Goal: Information Seeking & Learning: Learn about a topic

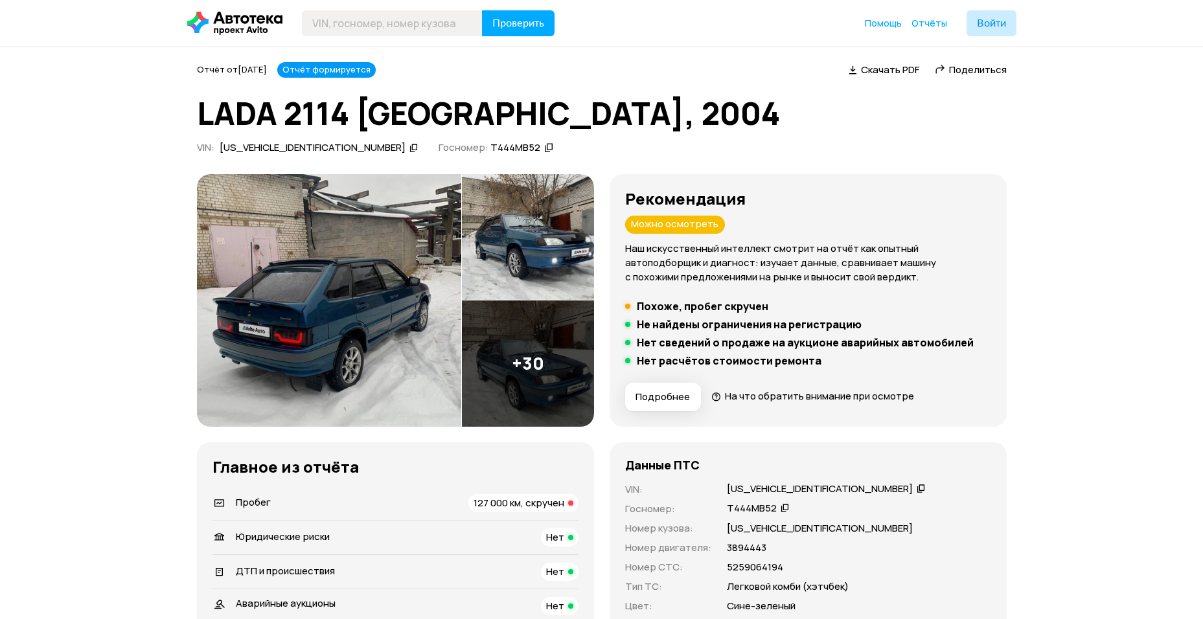
click at [390, 348] on img at bounding box center [329, 300] width 264 height 253
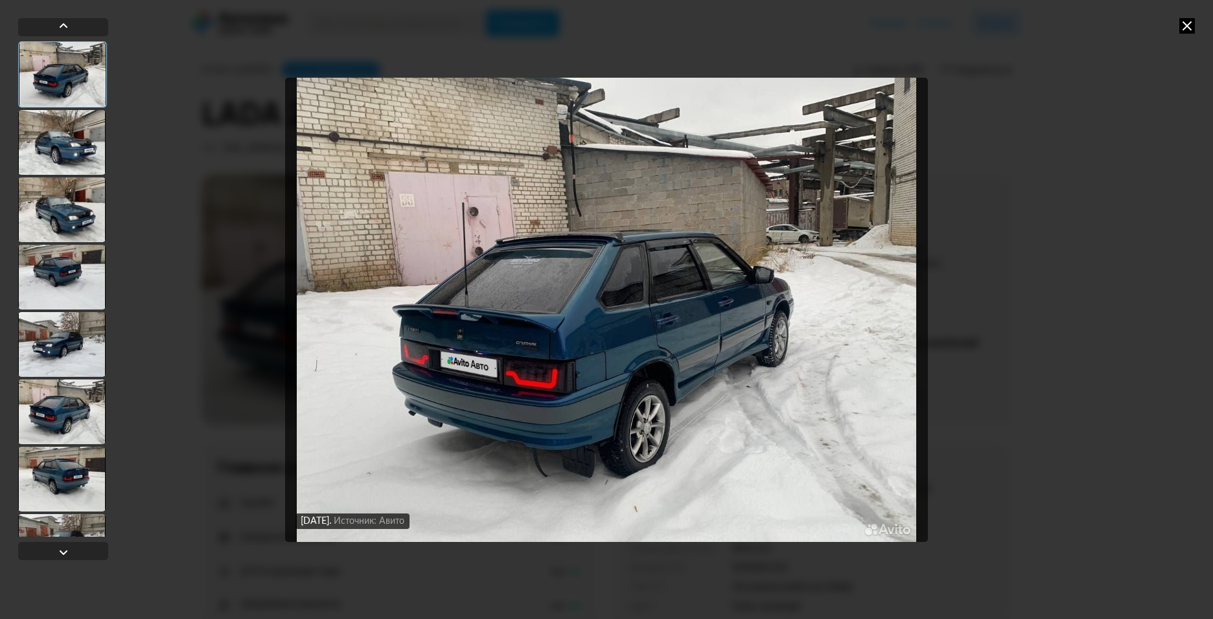
click at [6, 199] on div "[DATE] Источник: Авито [DATE] Источник: Авито" at bounding box center [606, 309] width 1213 height 619
click at [73, 216] on div at bounding box center [61, 210] width 87 height 65
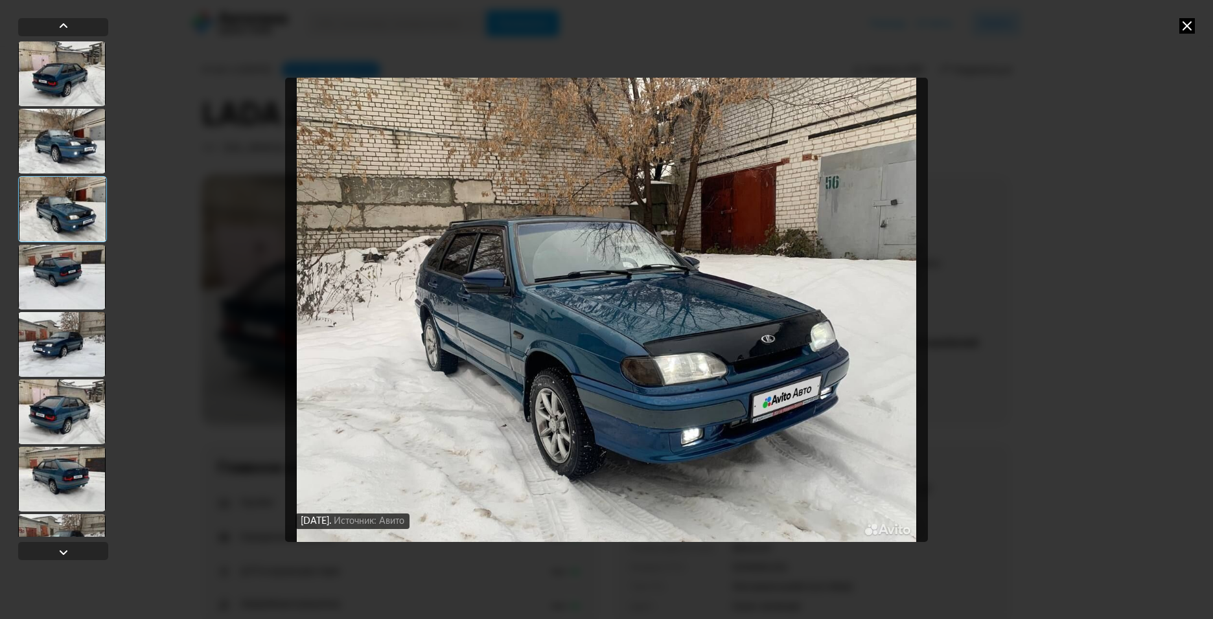
click at [71, 246] on div at bounding box center [61, 277] width 87 height 65
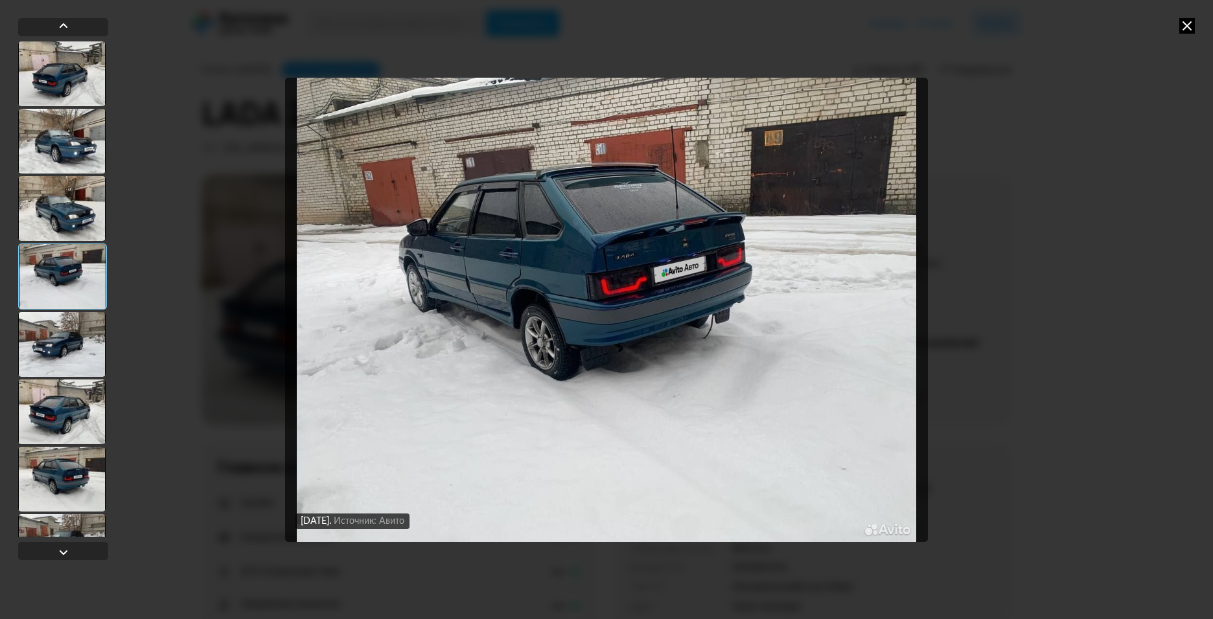
click at [68, 279] on div at bounding box center [62, 277] width 89 height 66
click at [71, 332] on div at bounding box center [61, 344] width 87 height 65
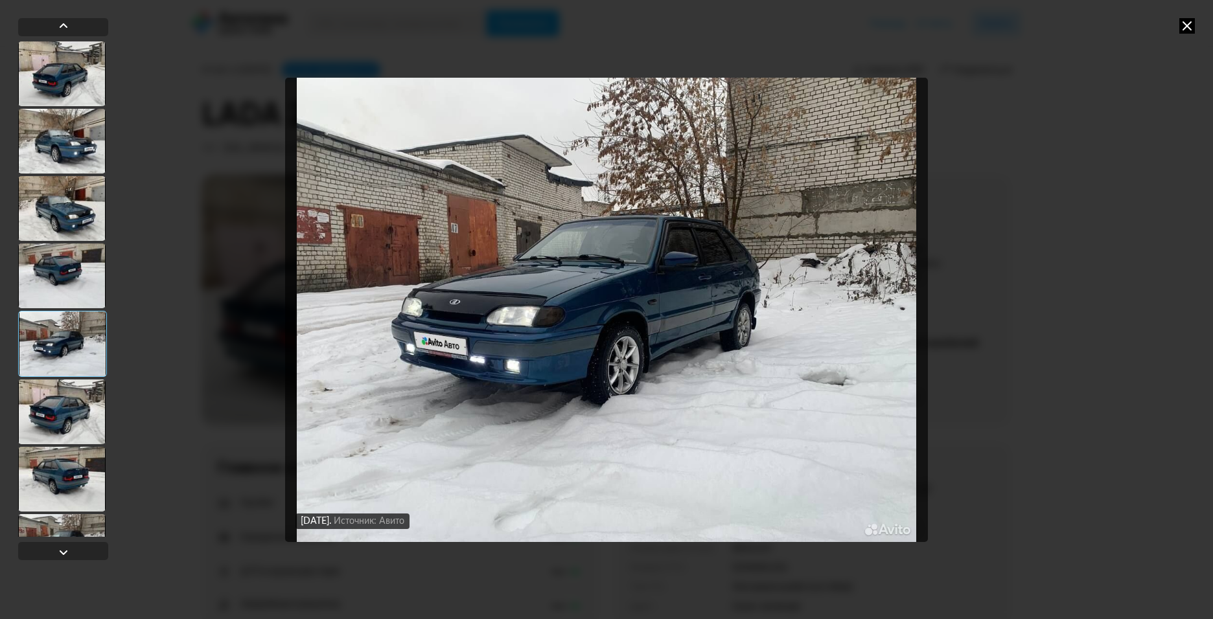
click at [17, 361] on div "[DATE] Источник: Авито [DATE] Источник: Авито [DATE] Источник: Авито [DATE] Ист…" at bounding box center [606, 309] width 1213 height 619
click at [80, 400] on div at bounding box center [61, 412] width 87 height 65
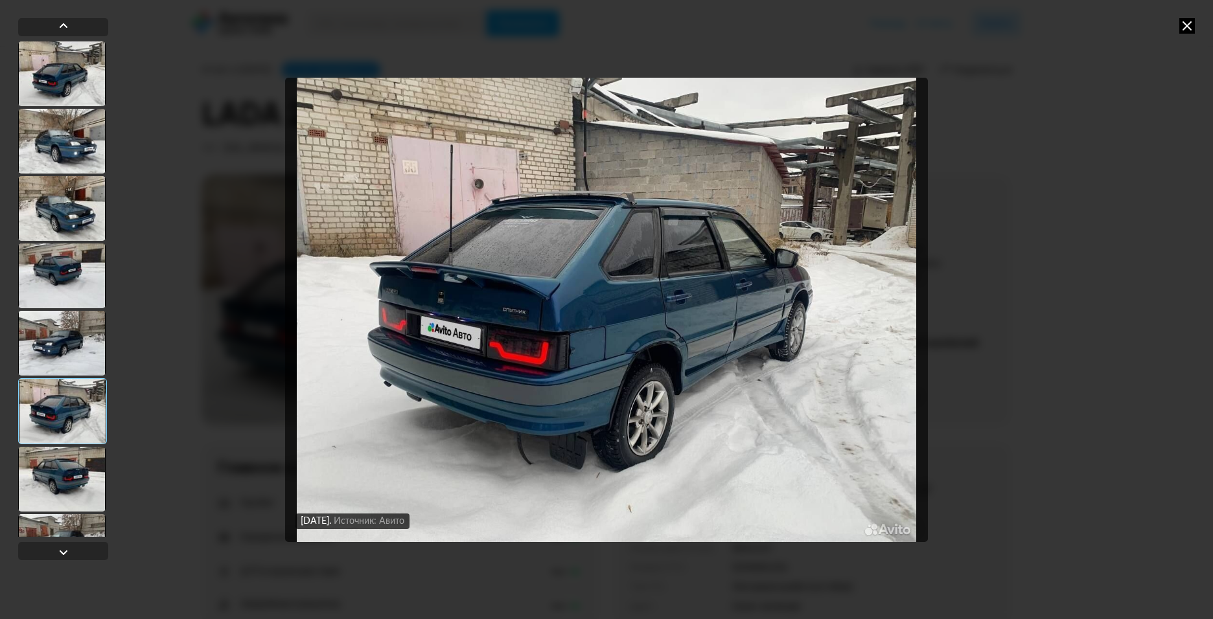
click at [100, 466] on div at bounding box center [61, 479] width 87 height 65
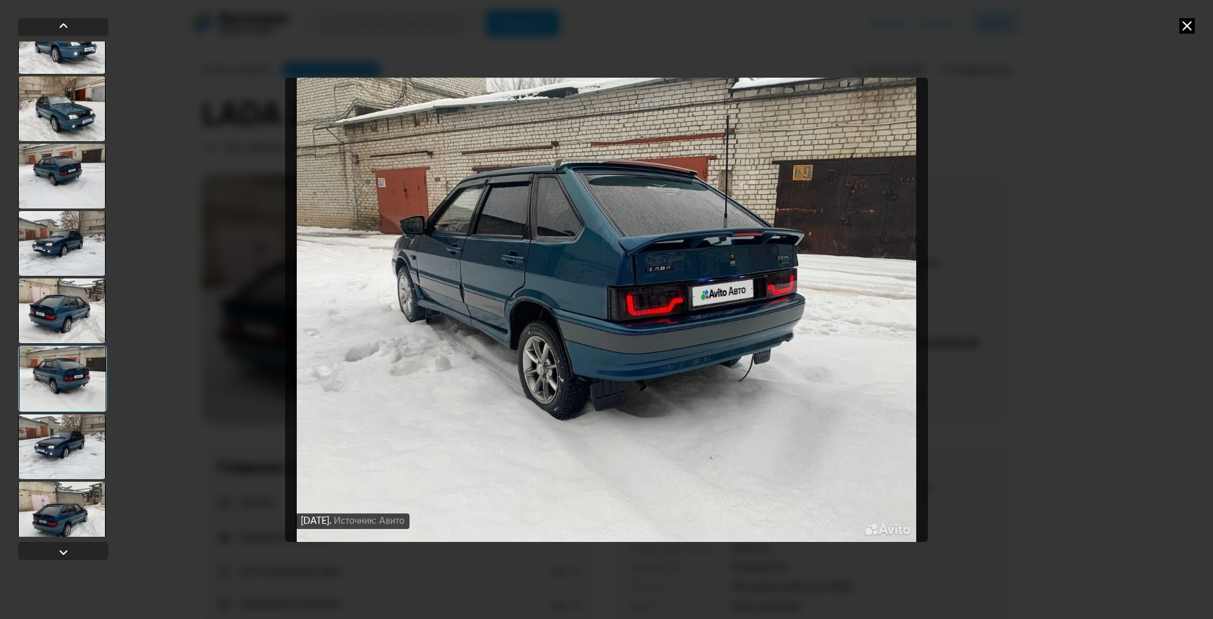
scroll to position [130, 0]
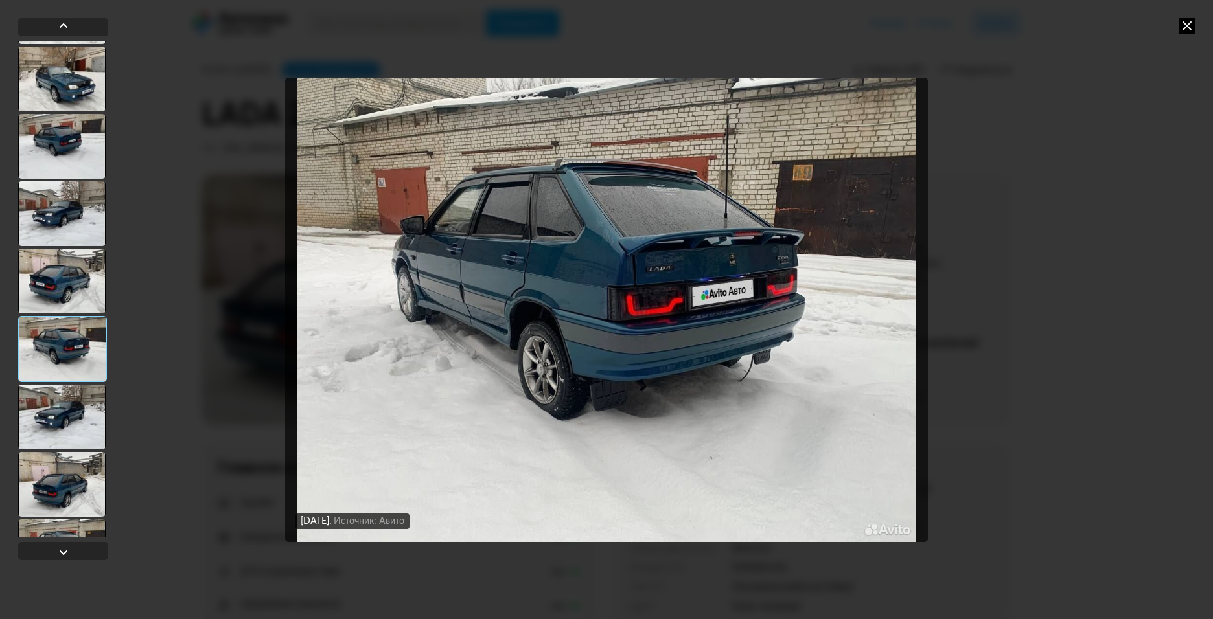
click at [64, 435] on div at bounding box center [61, 417] width 87 height 65
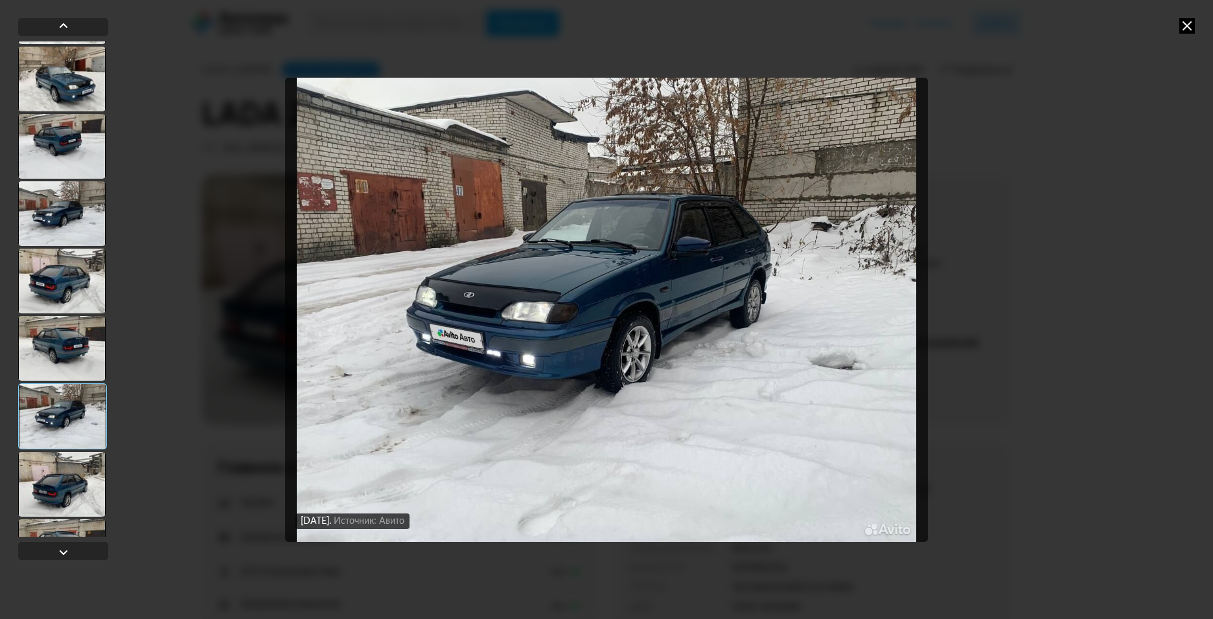
click at [65, 473] on div at bounding box center [61, 484] width 87 height 65
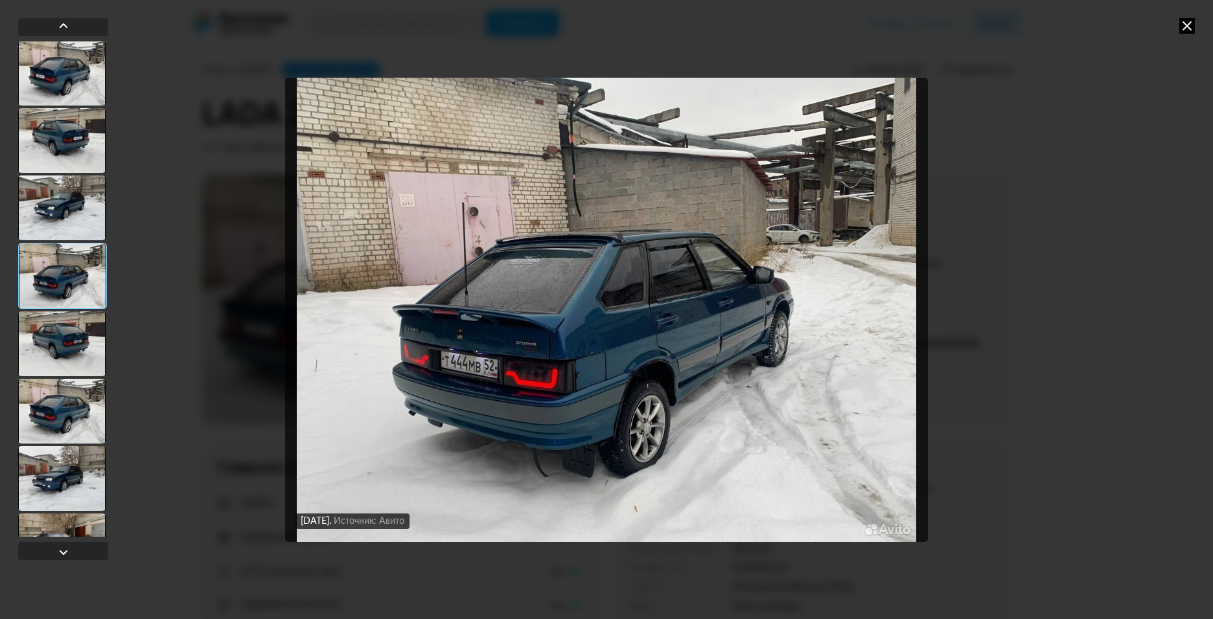
scroll to position [454, 0]
